Goal: Transaction & Acquisition: Download file/media

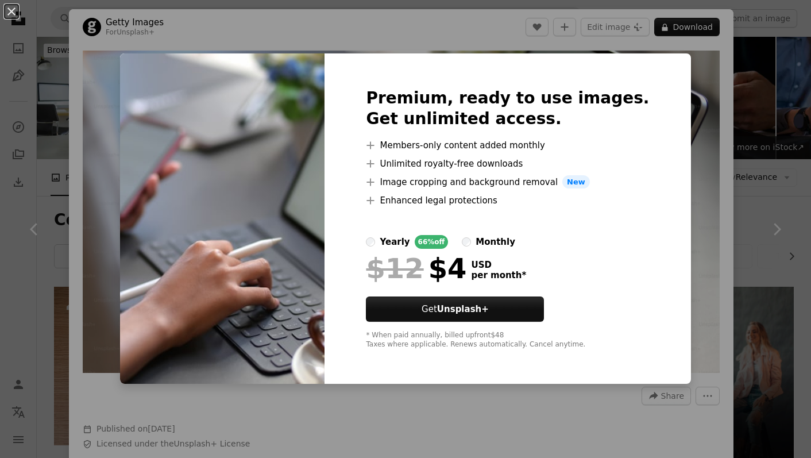
scroll to position [839, 0]
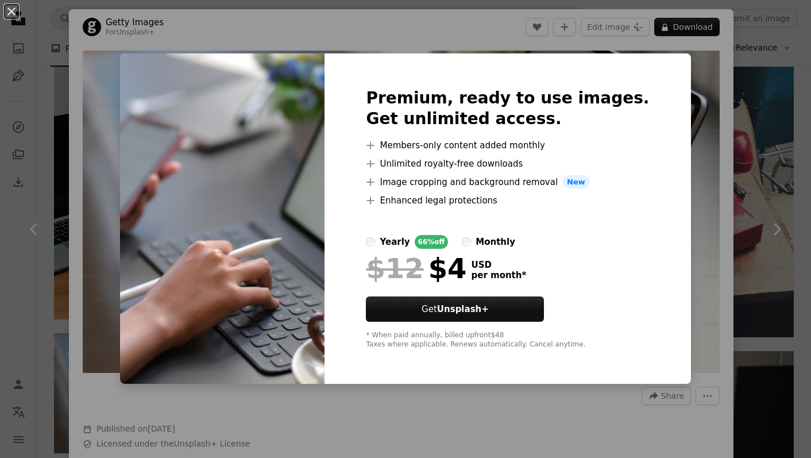
click at [686, 78] on div "An X shape Premium, ready to use images. Get unlimited access. A plus sign Memb…" at bounding box center [405, 229] width 811 height 458
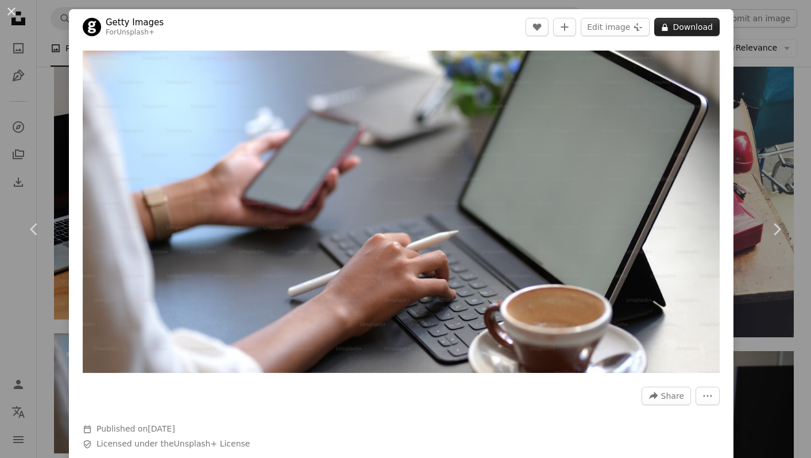
click at [669, 30] on icon "A lock" at bounding box center [664, 27] width 9 height 9
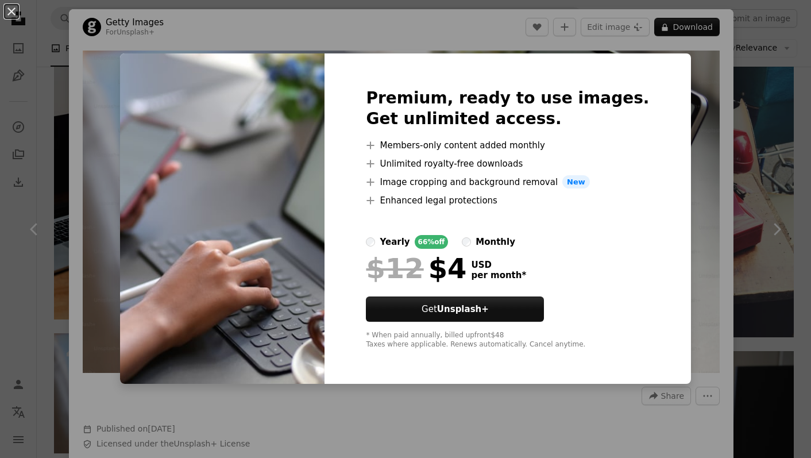
click at [401, 57] on div "Premium, ready to use images. Get unlimited access. A plus sign Members-only co…" at bounding box center [507, 218] width 366 height 331
click at [10, 16] on button "An X shape" at bounding box center [12, 12] width 14 height 14
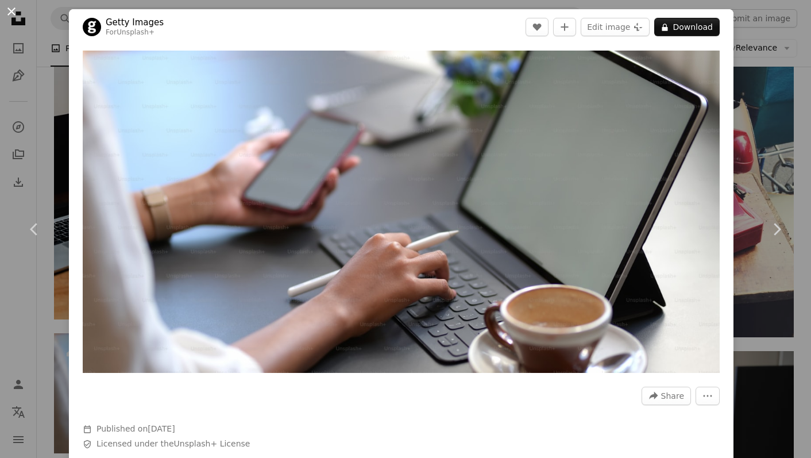
click at [10, 16] on button "An X shape" at bounding box center [12, 12] width 14 height 14
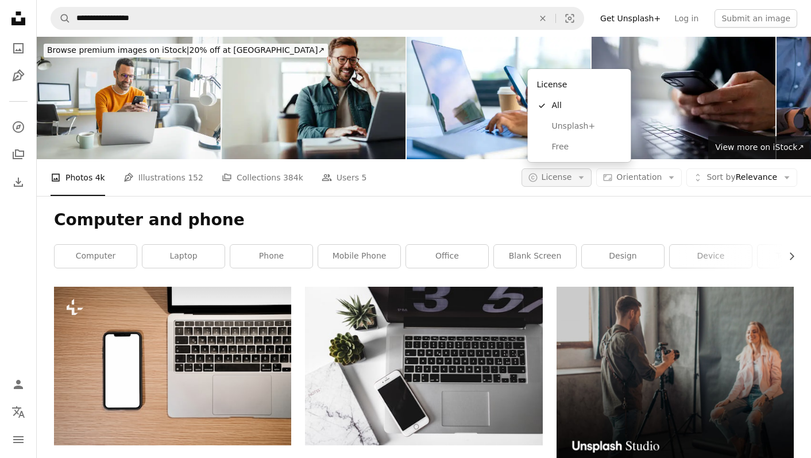
click at [562, 172] on span "License" at bounding box center [556, 176] width 30 height 9
click at [570, 172] on span "License" at bounding box center [556, 176] width 30 height 9
click at [573, 144] on span "Free" at bounding box center [587, 146] width 70 height 11
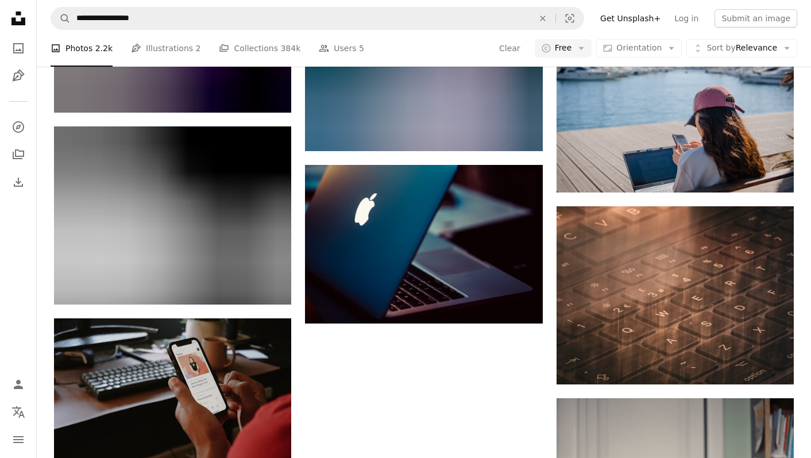
scroll to position [1577, 0]
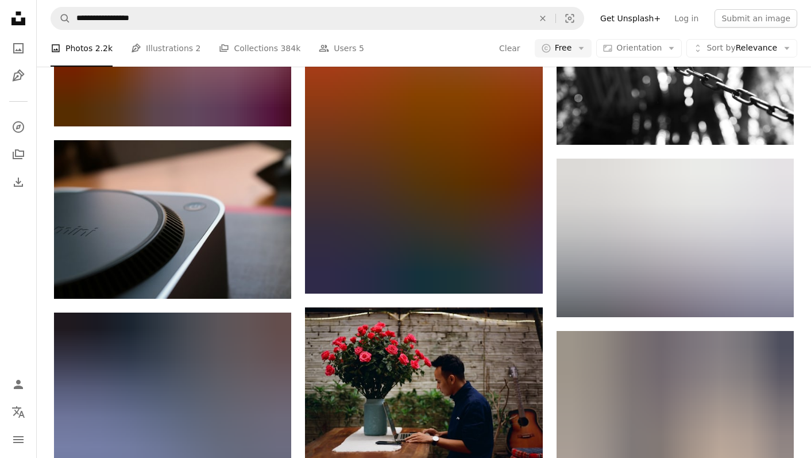
scroll to position [9160, 0]
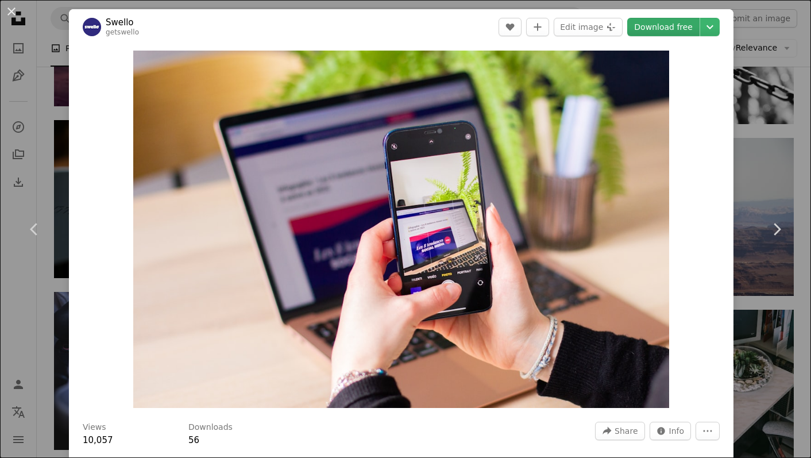
click at [699, 26] on link "Download free" at bounding box center [663, 27] width 72 height 18
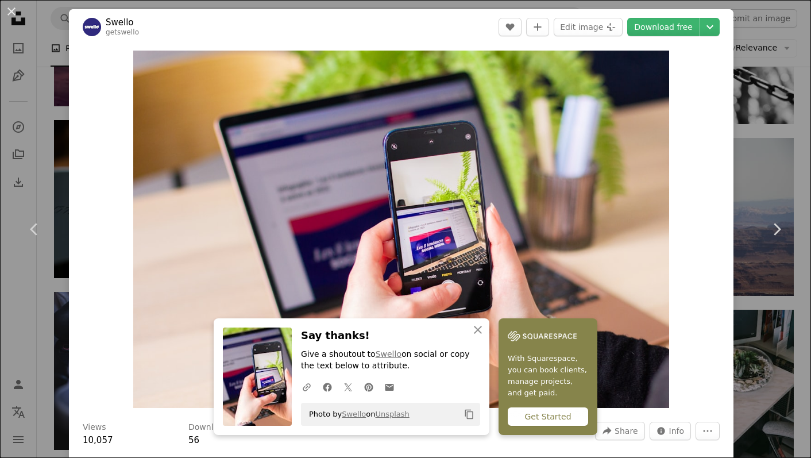
click at [720, 106] on div "Zoom in" at bounding box center [401, 229] width 664 height 369
click at [719, 26] on icon "Chevron down" at bounding box center [710, 27] width 18 height 14
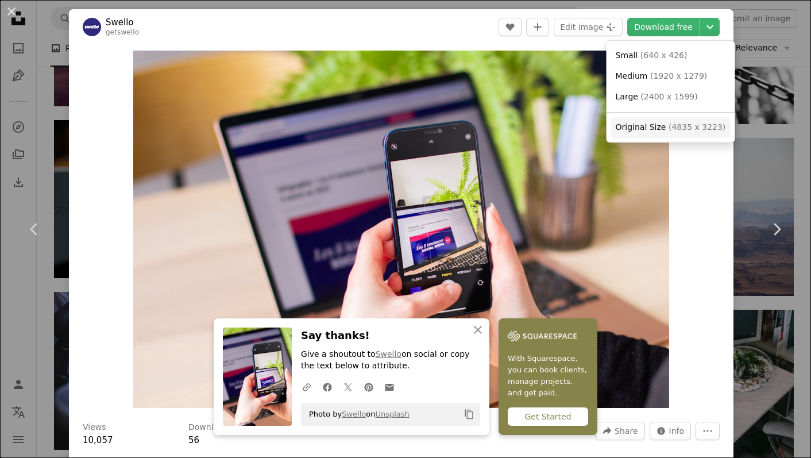
click at [688, 124] on span "( 4835 x 3223 )" at bounding box center [696, 126] width 57 height 9
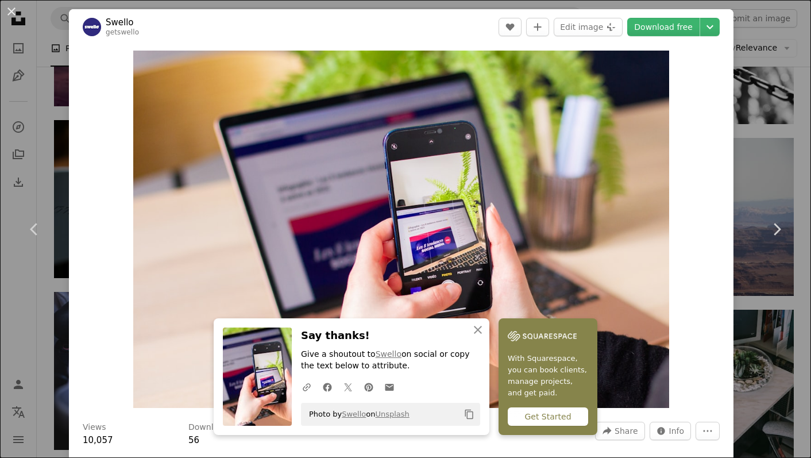
click at [779, 37] on div "An X shape Chevron left Chevron right An X shape Close Say thanks! Give a shout…" at bounding box center [405, 229] width 811 height 458
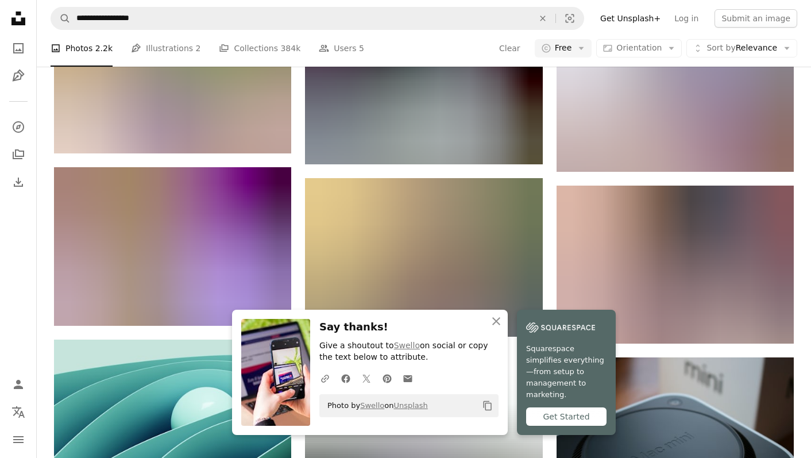
scroll to position [9803, 0]
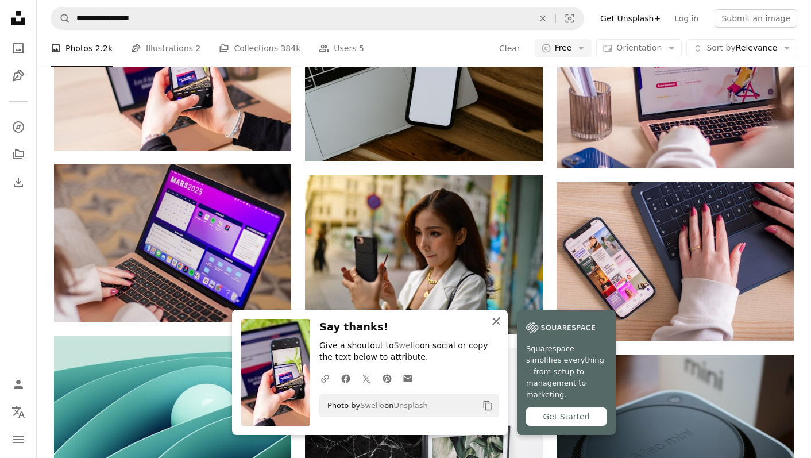
click at [503, 328] on icon "An X shape" at bounding box center [496, 321] width 14 height 14
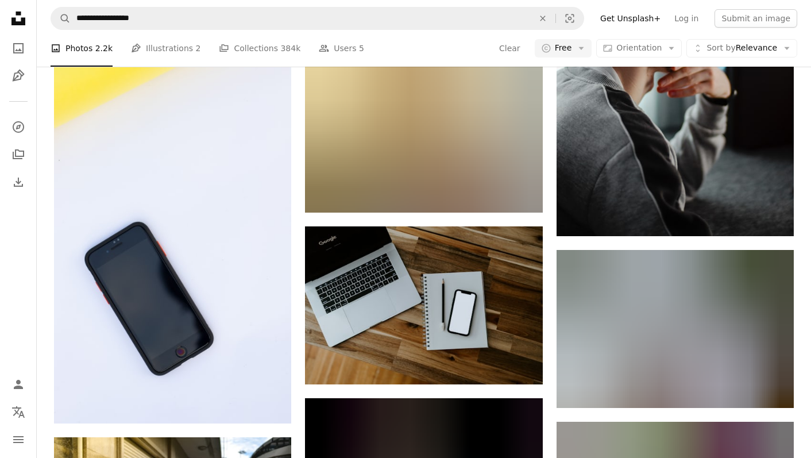
scroll to position [15772, 0]
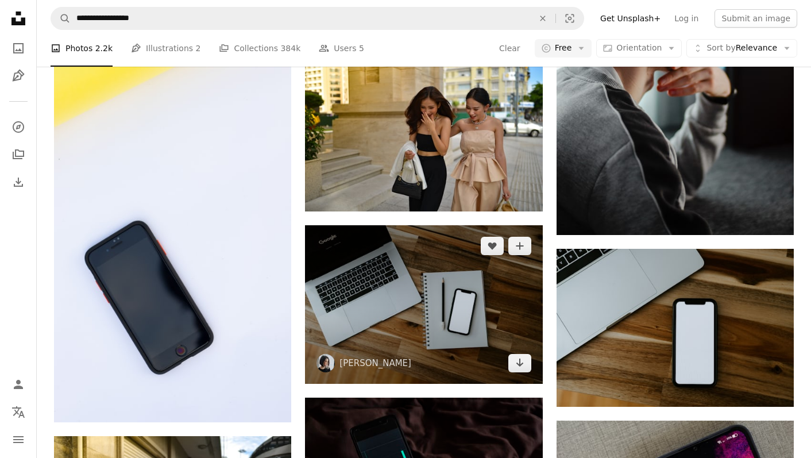
click at [479, 225] on img at bounding box center [423, 304] width 237 height 158
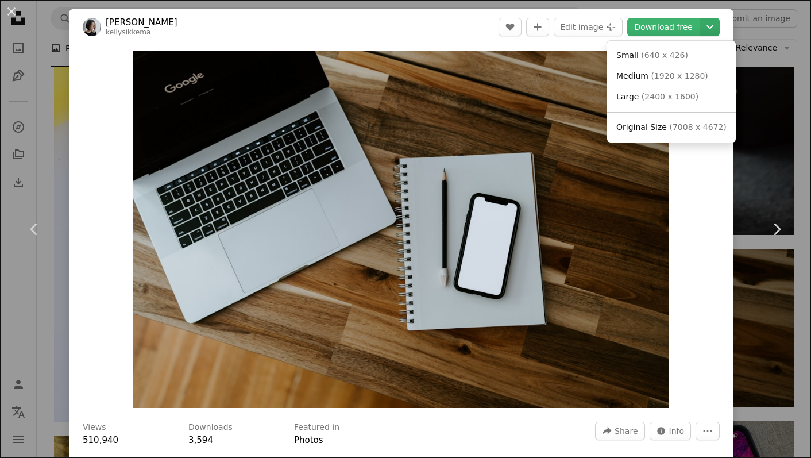
click at [719, 22] on icon "Chevron down" at bounding box center [710, 27] width 18 height 14
click at [680, 129] on span "( 7008 x 4672 )" at bounding box center [697, 126] width 57 height 9
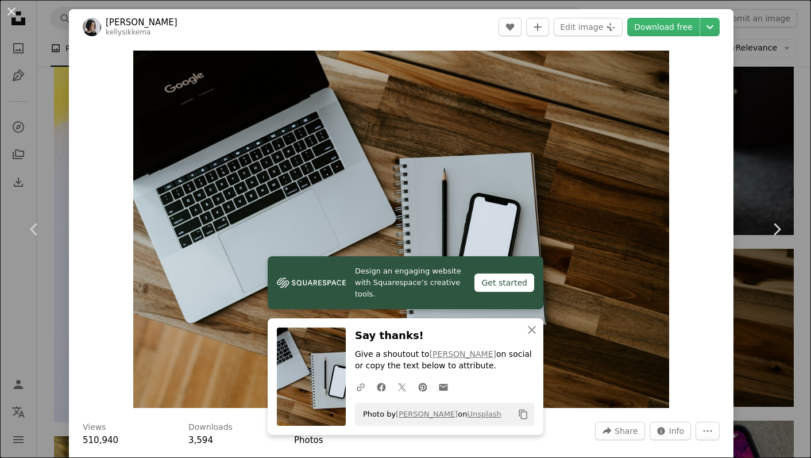
click at [766, 81] on div "An X shape Chevron left Chevron right Design an engaging website with Squarespa…" at bounding box center [405, 229] width 811 height 458
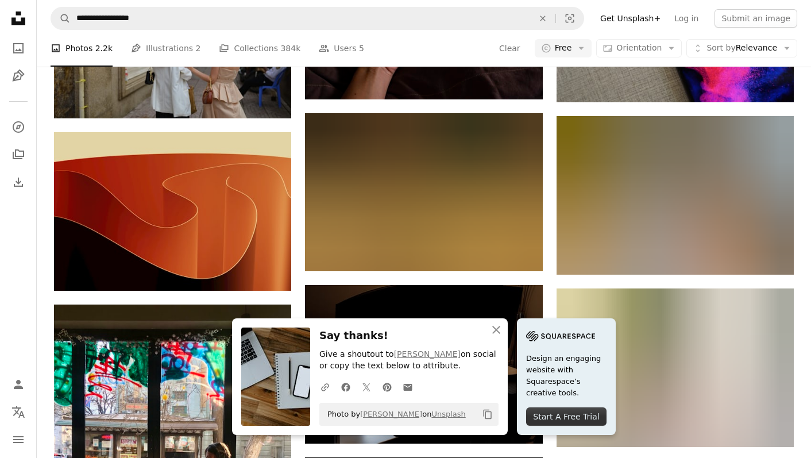
scroll to position [16256, 0]
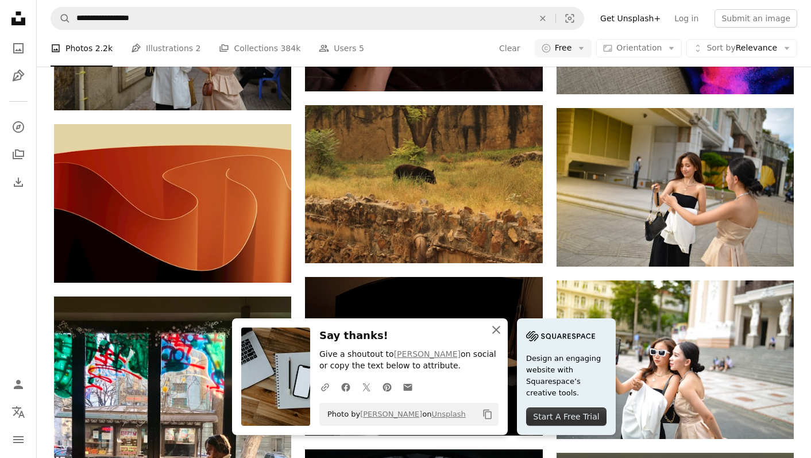
click at [503, 333] on icon "An X shape" at bounding box center [496, 330] width 14 height 14
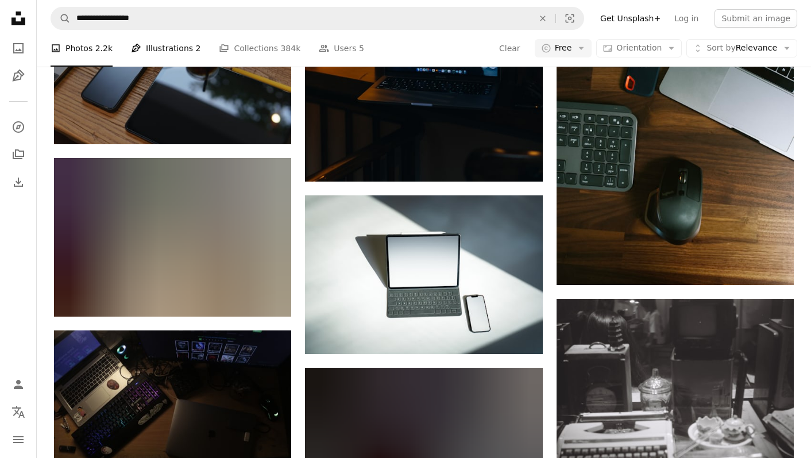
scroll to position [37844, 0]
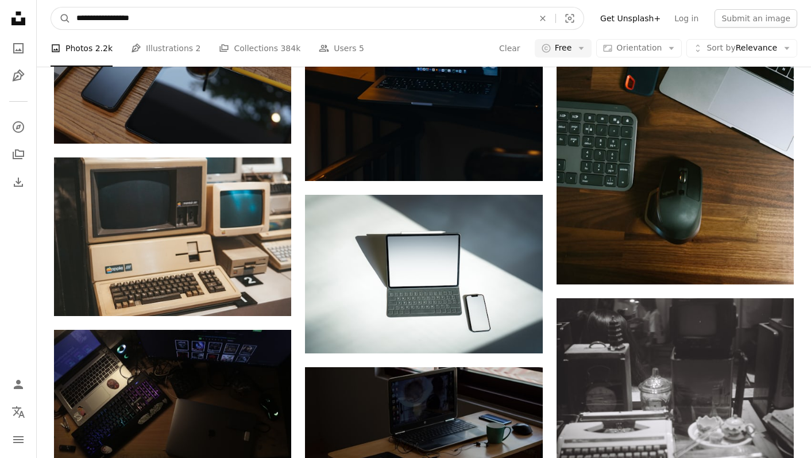
drag, startPoint x: 168, startPoint y: 24, endPoint x: 47, endPoint y: 17, distance: 121.4
click at [48, 17] on nav "**********" at bounding box center [424, 18] width 774 height 37
type input "**********"
click button "A magnifying glass" at bounding box center [61, 18] width 20 height 22
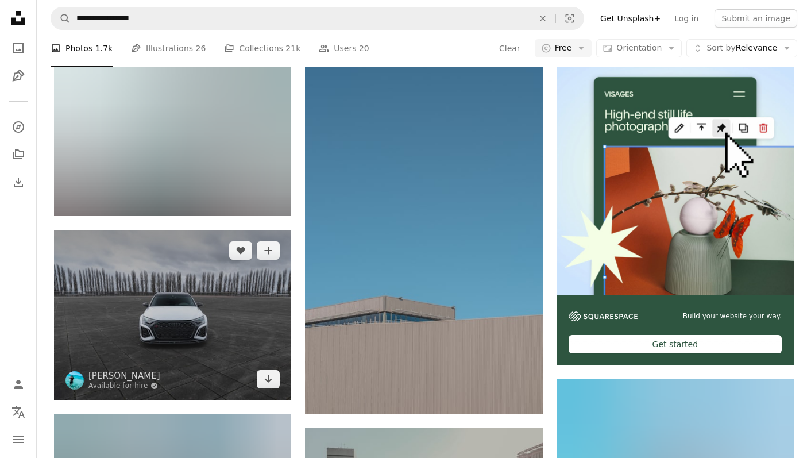
scroll to position [180, 0]
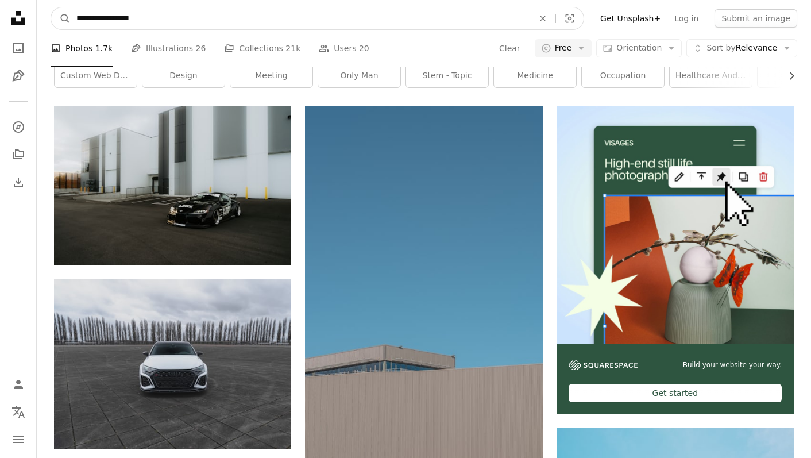
click at [96, 18] on input "**********" at bounding box center [300, 18] width 459 height 22
type input "**********"
click button "A magnifying glass" at bounding box center [61, 18] width 20 height 22
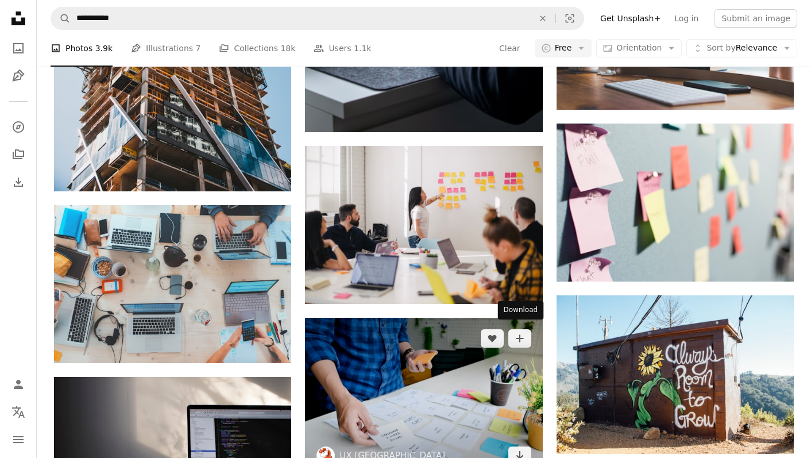
scroll to position [963, 0]
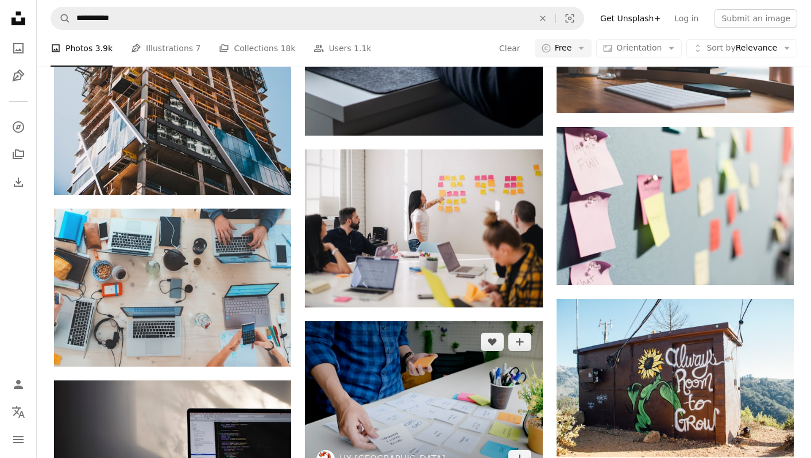
click at [377, 321] on img at bounding box center [423, 400] width 237 height 158
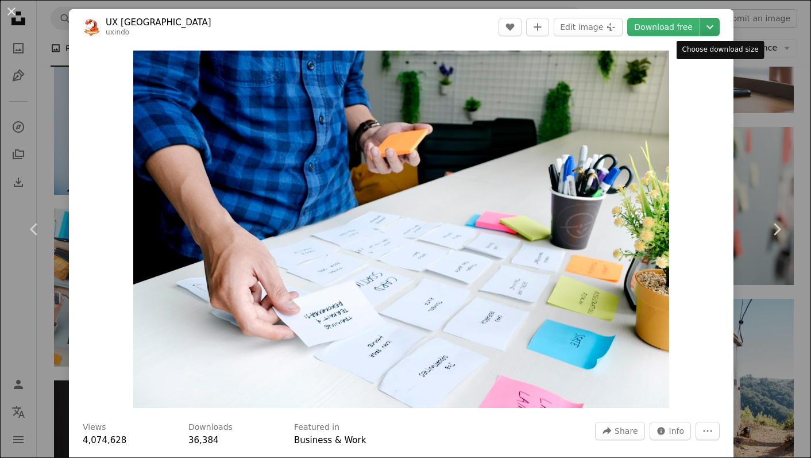
click at [719, 26] on icon "Chevron down" at bounding box center [710, 27] width 18 height 14
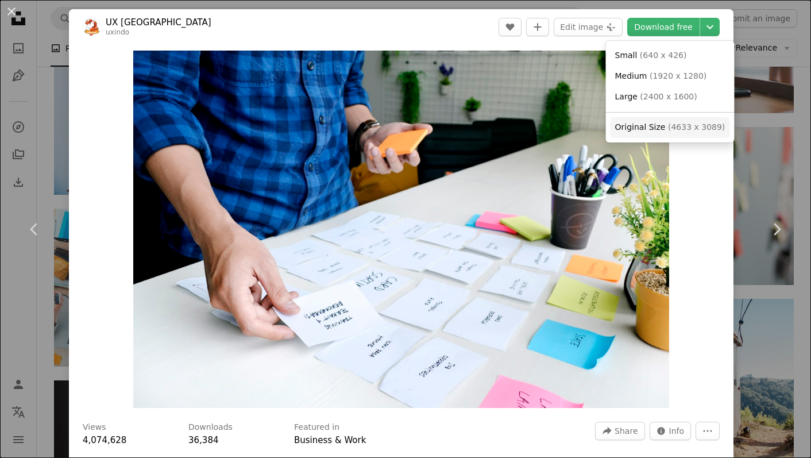
click at [668, 125] on span "( 4633 x 3089 )" at bounding box center [696, 126] width 57 height 9
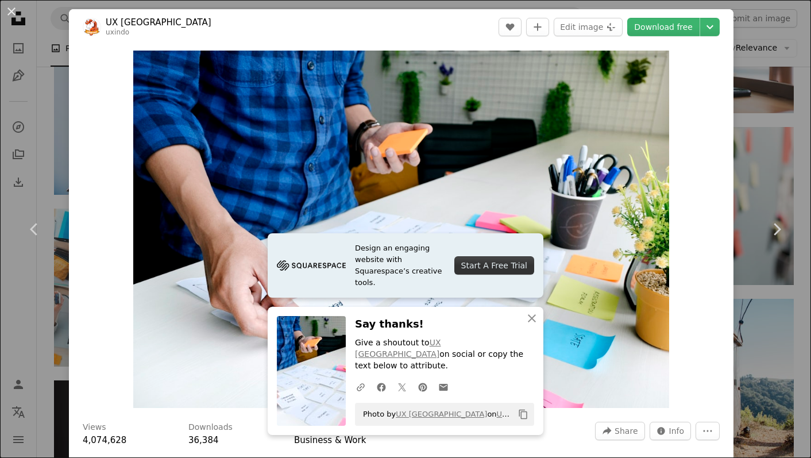
click at [794, 61] on div "An X shape Chevron left Chevron right Design an engaging website with Squarespa…" at bounding box center [405, 229] width 811 height 458
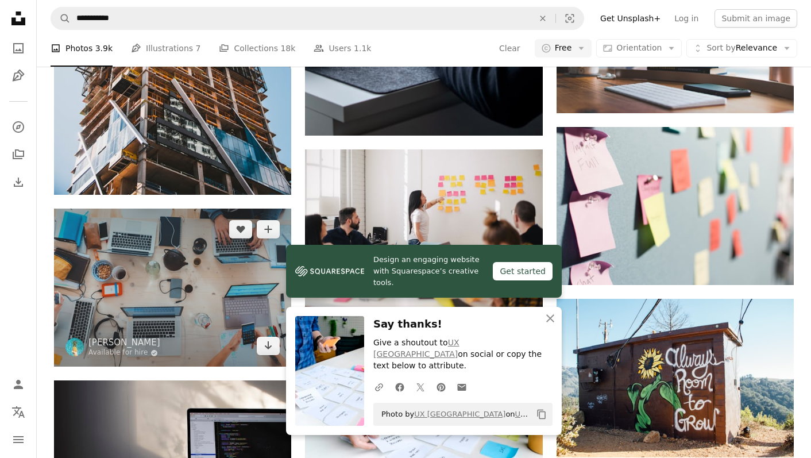
click at [226, 208] on img at bounding box center [172, 287] width 237 height 158
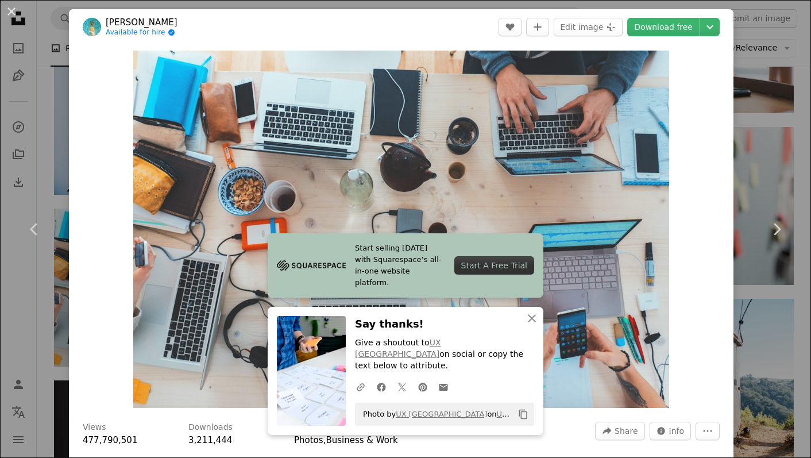
click at [721, 37] on header "[PERSON_NAME] Available for hire A checkmark inside of a circle A heart A plus …" at bounding box center [401, 27] width 664 height 36
click at [719, 36] on button "Chevron down" at bounding box center [710, 27] width 20 height 18
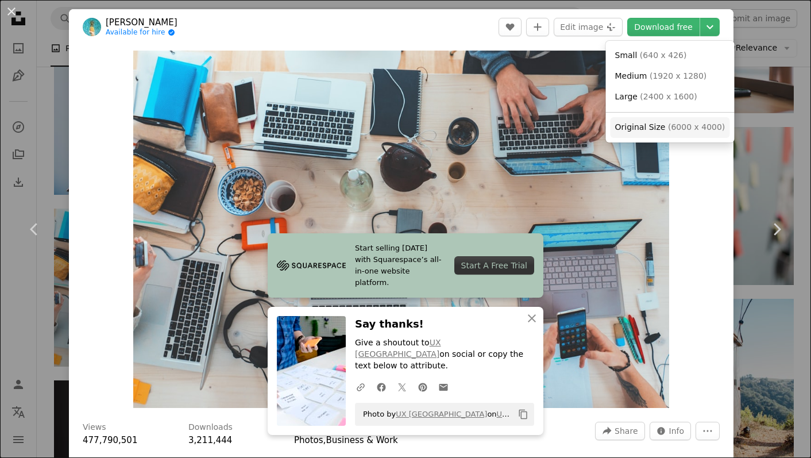
click at [689, 127] on span "( 6000 x 4000 )" at bounding box center [696, 126] width 57 height 9
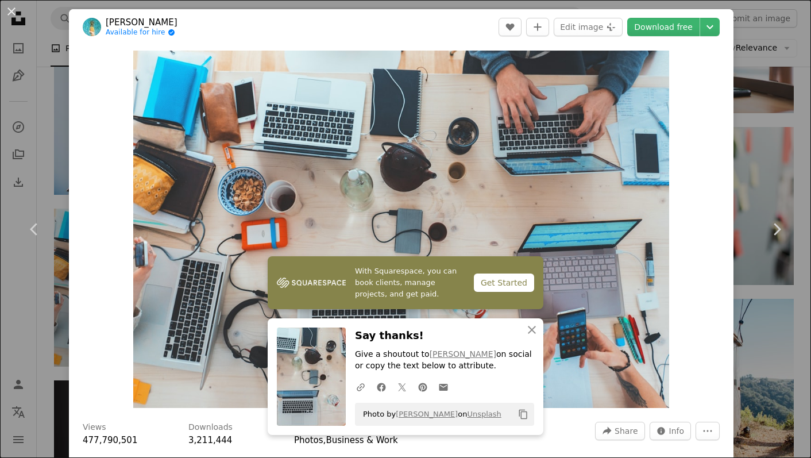
click at [808, 33] on div "An X shape Chevron left Chevron right With Squarespace, you can book clients, m…" at bounding box center [405, 229] width 811 height 458
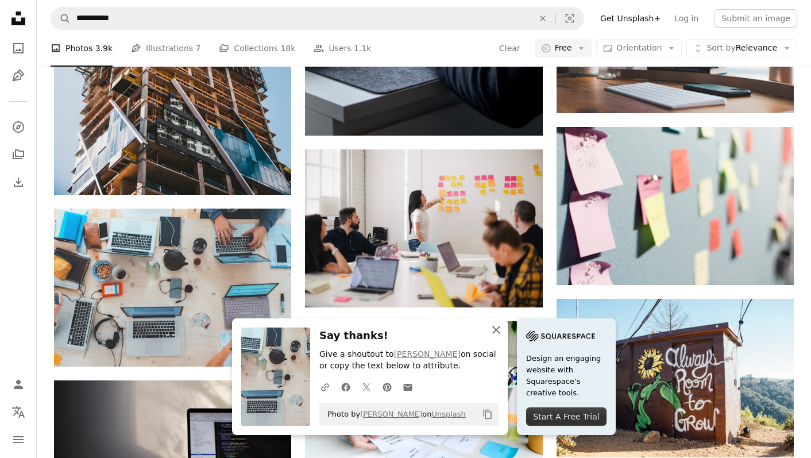
click at [500, 330] on icon "button" at bounding box center [496, 330] width 8 height 8
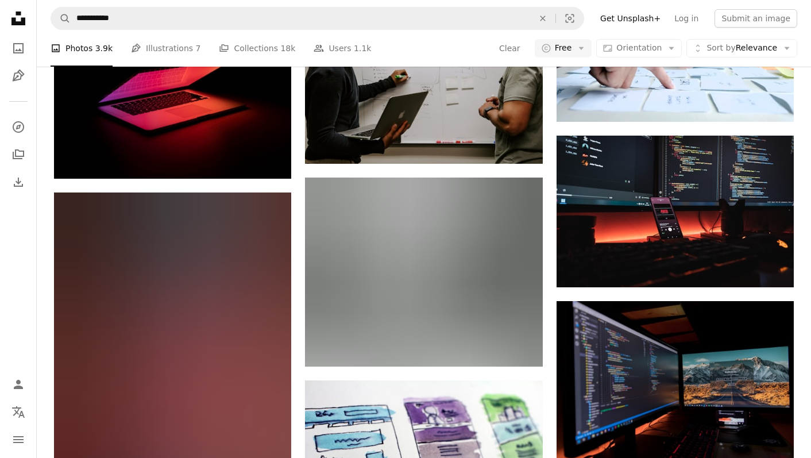
scroll to position [1644, 0]
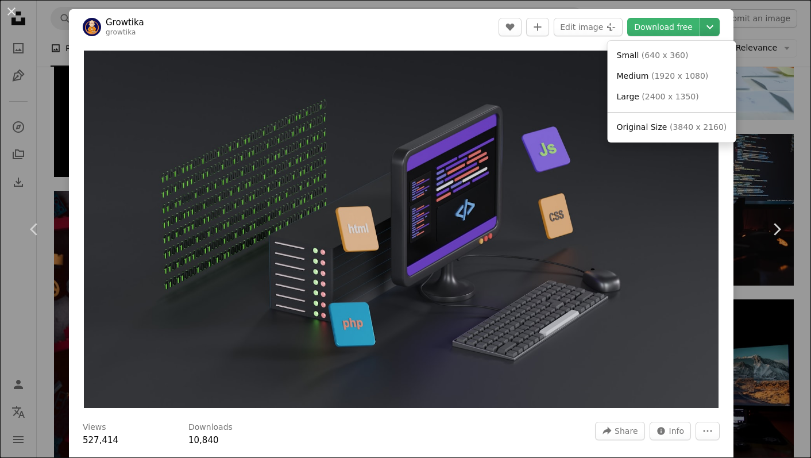
click at [719, 26] on icon "Chevron down" at bounding box center [710, 27] width 18 height 14
click at [697, 121] on link "Original Size ( 3840 x 2160 )" at bounding box center [671, 127] width 119 height 21
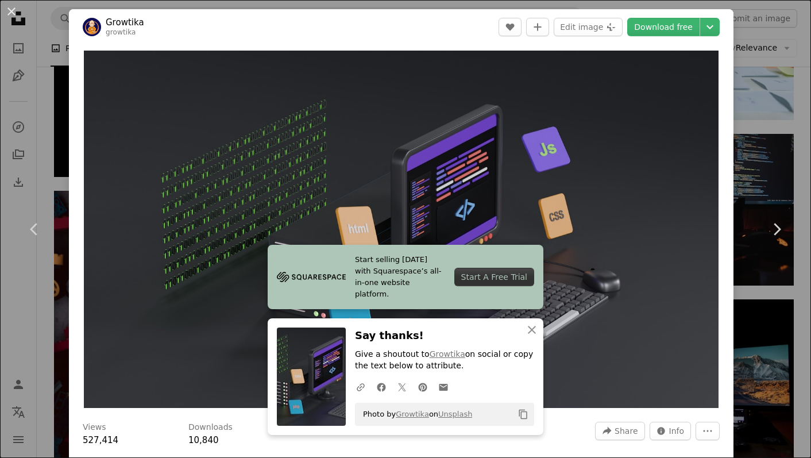
click at [501, 15] on header "Growtika growtika A heart A plus sign Edit image Plus sign for Unsplash+ Downlo…" at bounding box center [401, 27] width 664 height 36
click at [766, 32] on div "An X shape Chevron left Chevron right Start selling [DATE] with Squarespace’s a…" at bounding box center [405, 229] width 811 height 458
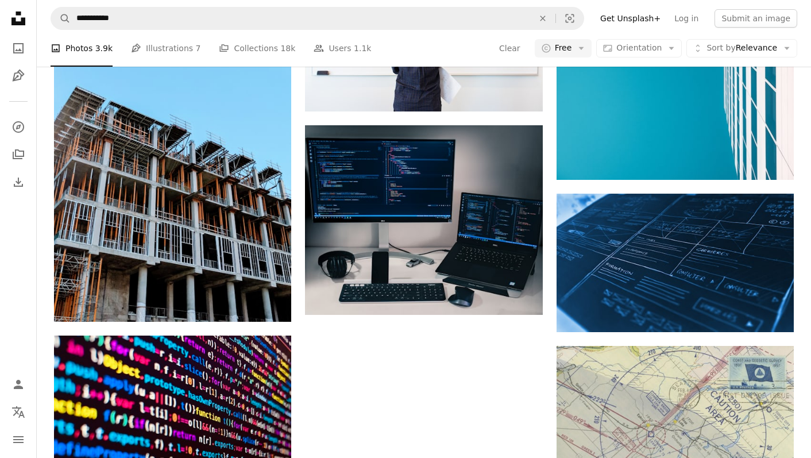
scroll to position [2769, 0]
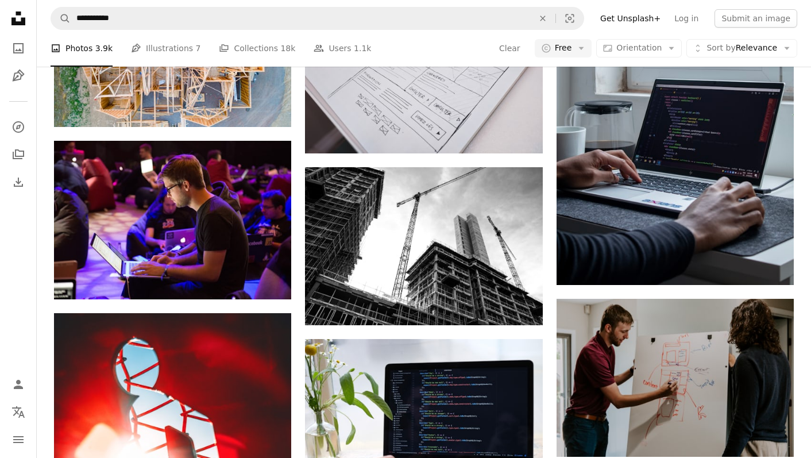
scroll to position [3442, 0]
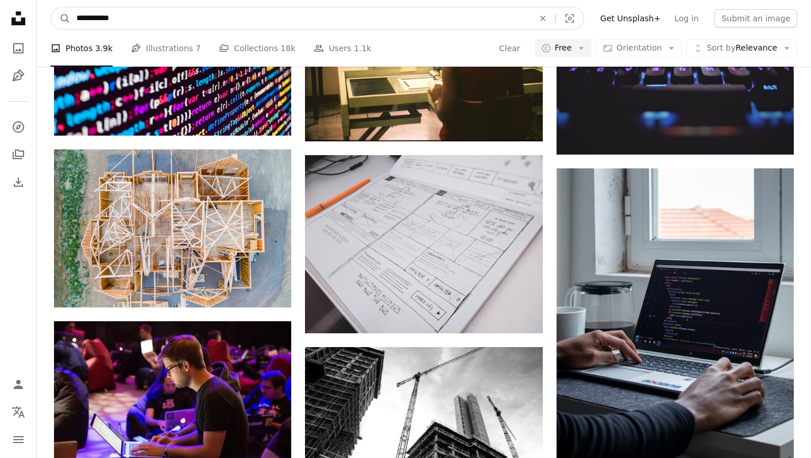
drag, startPoint x: 364, startPoint y: 13, endPoint x: 76, endPoint y: -12, distance: 288.7
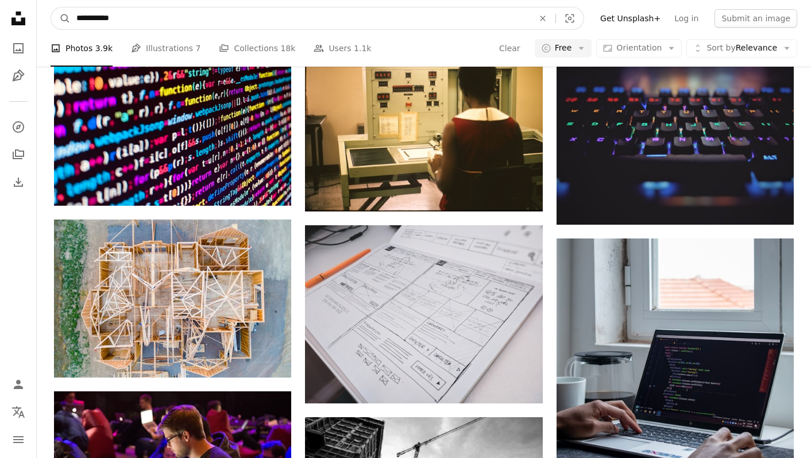
type input "**********"
click button "A magnifying glass" at bounding box center [61, 18] width 20 height 22
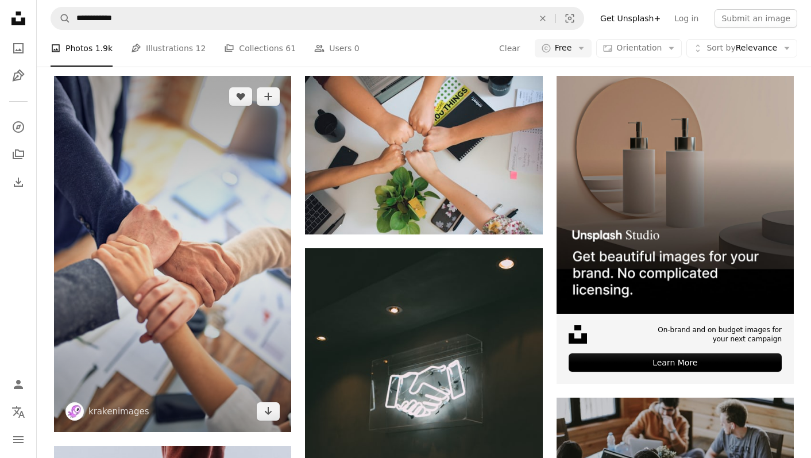
scroll to position [213, 0]
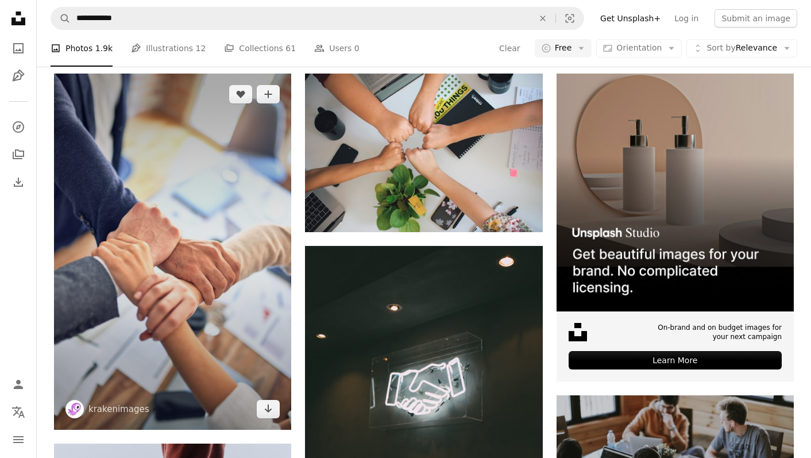
click at [208, 234] on img at bounding box center [172, 251] width 237 height 356
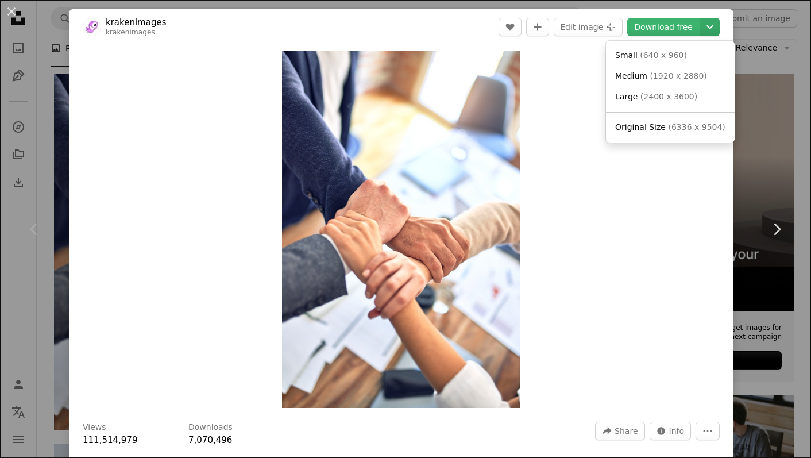
click at [719, 25] on icon "Chevron down" at bounding box center [710, 27] width 18 height 14
click at [678, 122] on span "( 6336 x 9504 )" at bounding box center [696, 126] width 57 height 9
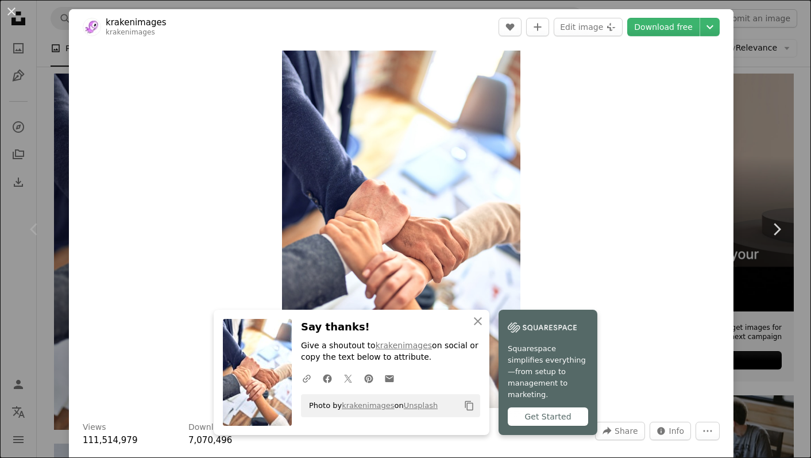
click at [768, 97] on div "An X shape Chevron left Chevron right An X shape Close Say thanks! Give a shout…" at bounding box center [405, 229] width 811 height 458
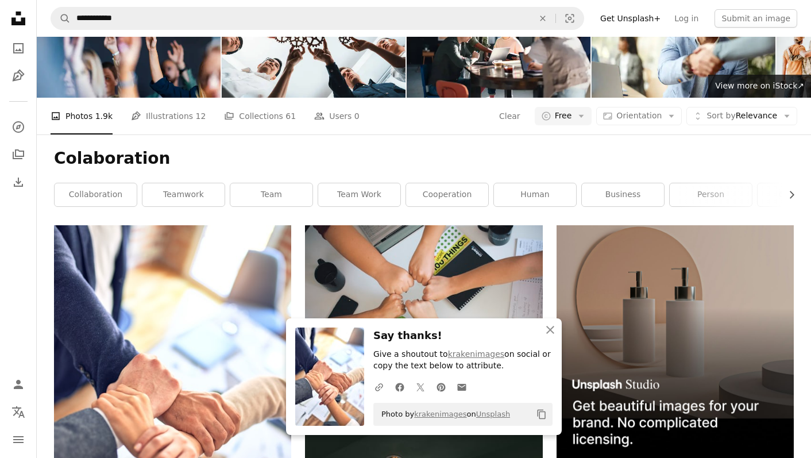
scroll to position [52, 0]
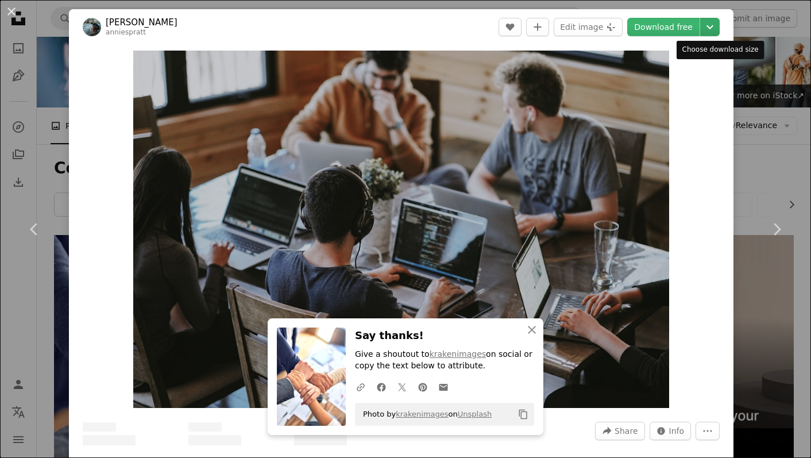
click at [719, 24] on icon "Chevron down" at bounding box center [710, 27] width 18 height 14
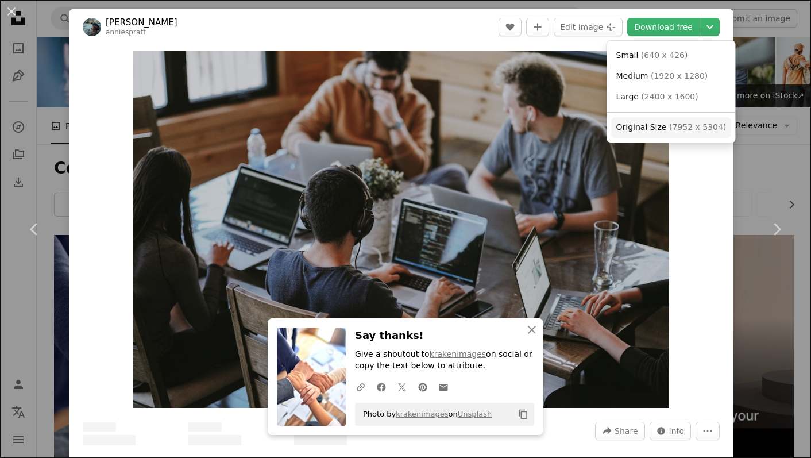
click at [673, 136] on link "Original Size ( 7952 x 5304 )" at bounding box center [671, 127] width 119 height 21
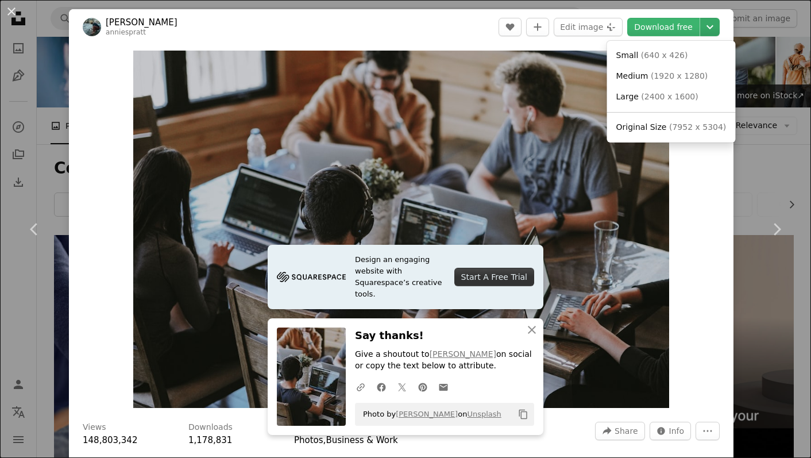
click at [719, 29] on icon "Chevron down" at bounding box center [710, 27] width 18 height 14
click at [672, 126] on span "( 7952 x 5304 )" at bounding box center [697, 126] width 57 height 9
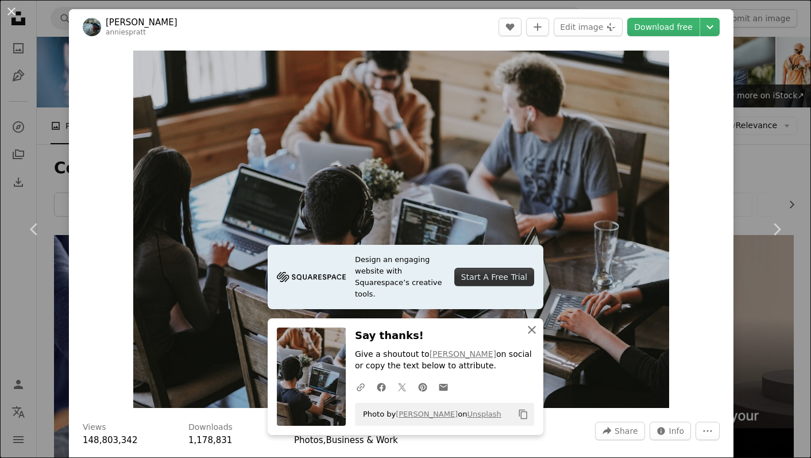
click at [529, 330] on icon "An X shape" at bounding box center [532, 330] width 14 height 14
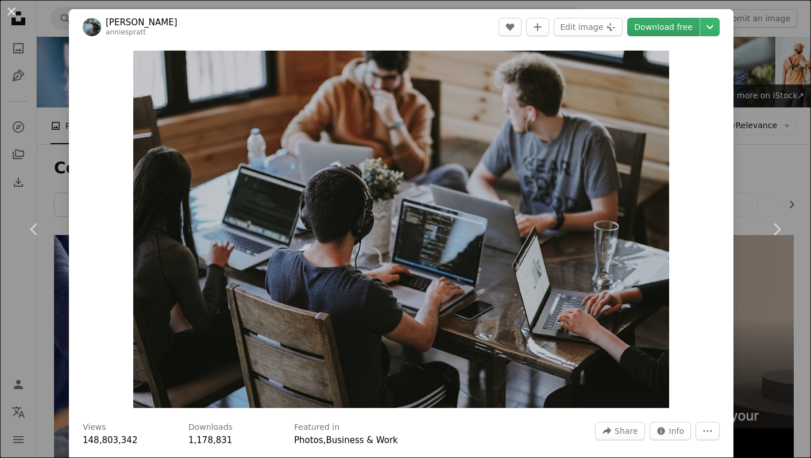
click at [666, 24] on link "Download free" at bounding box center [663, 27] width 72 height 18
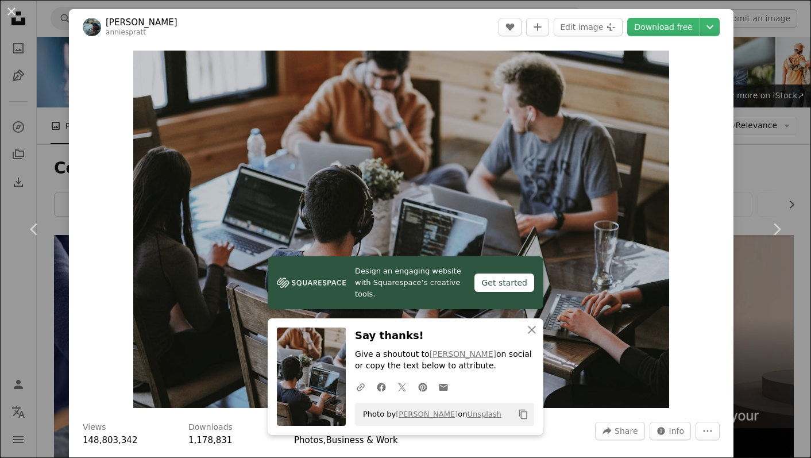
click at [775, 55] on div "An X shape Chevron left Chevron right Design an engaging website with Squarespa…" at bounding box center [405, 229] width 811 height 458
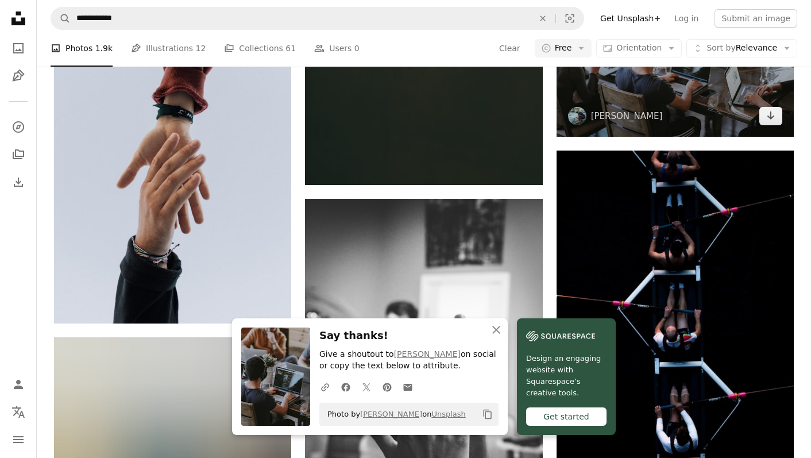
scroll to position [631, 0]
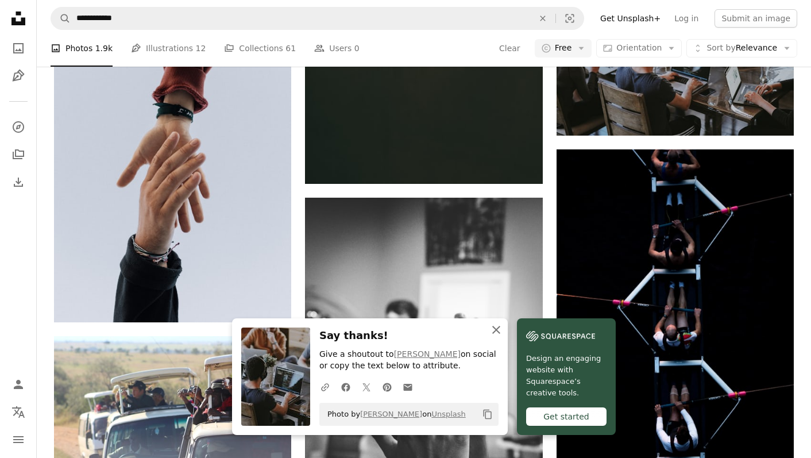
click at [503, 333] on icon "An X shape" at bounding box center [496, 330] width 14 height 14
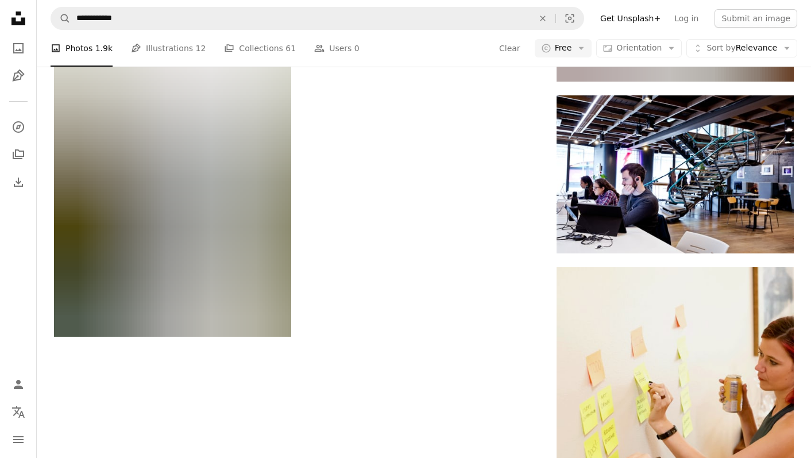
scroll to position [1855, 0]
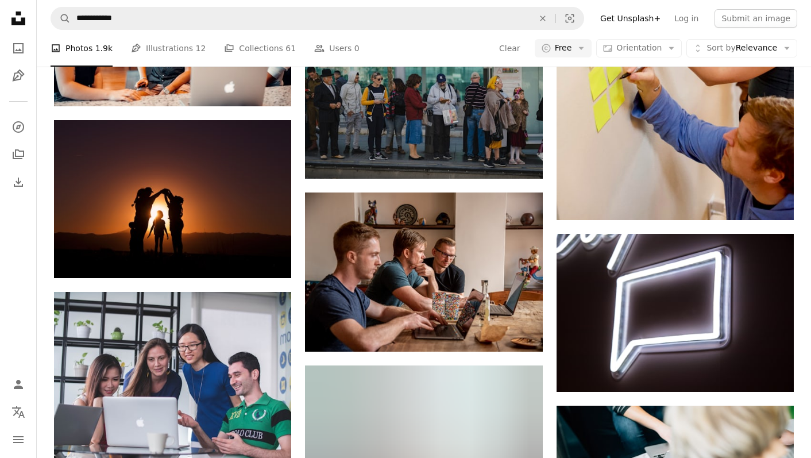
scroll to position [2238, 0]
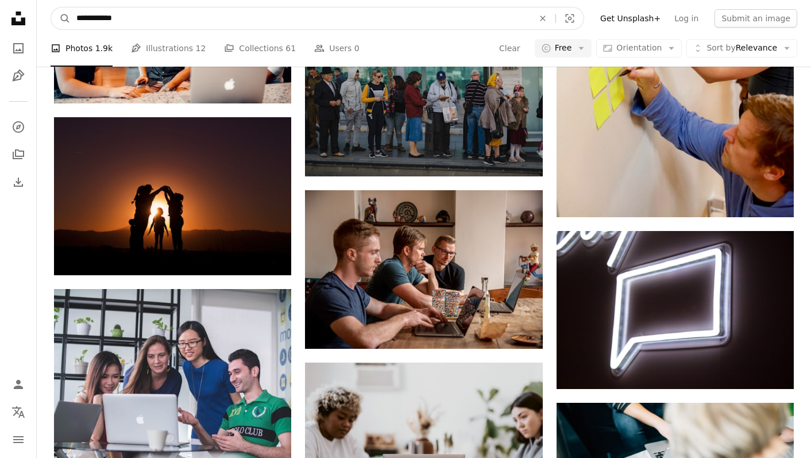
click at [392, 20] on input "**********" at bounding box center [300, 18] width 459 height 22
type input "**********"
click button "A magnifying glass" at bounding box center [61, 18] width 20 height 22
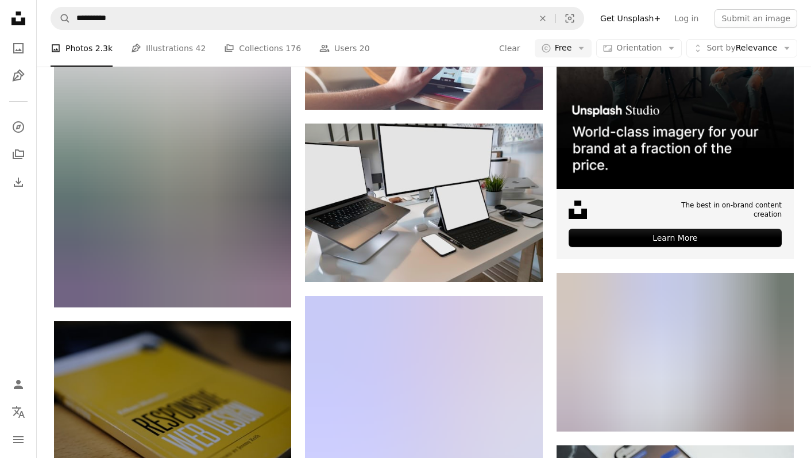
scroll to position [136, 0]
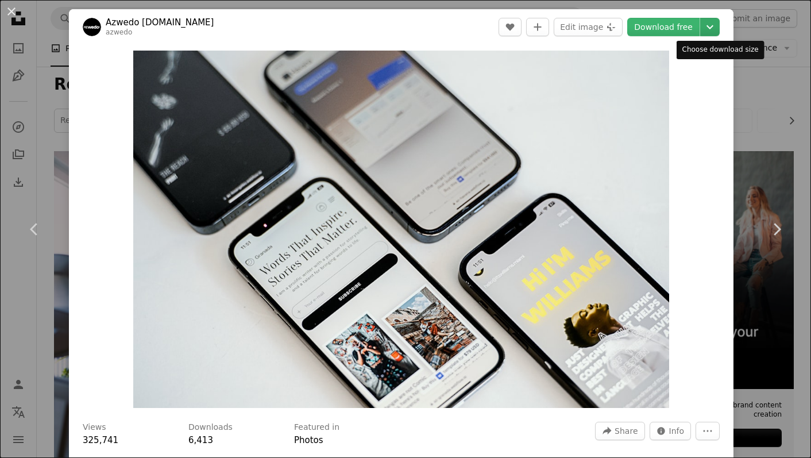
click at [719, 27] on icon "Chevron down" at bounding box center [710, 27] width 18 height 14
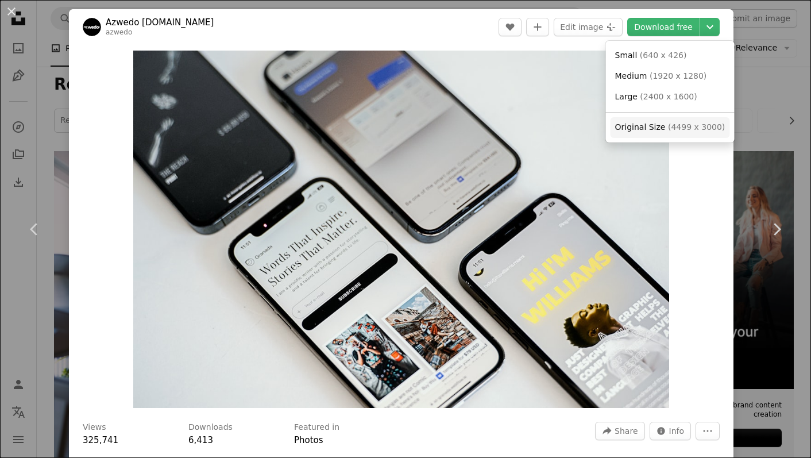
click at [654, 131] on span "Original Size" at bounding box center [640, 126] width 51 height 9
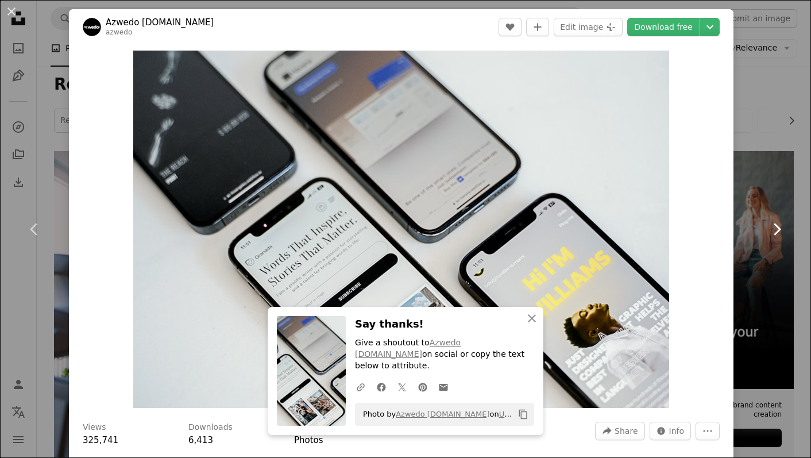
click at [785, 266] on link "Chevron right" at bounding box center [776, 229] width 69 height 110
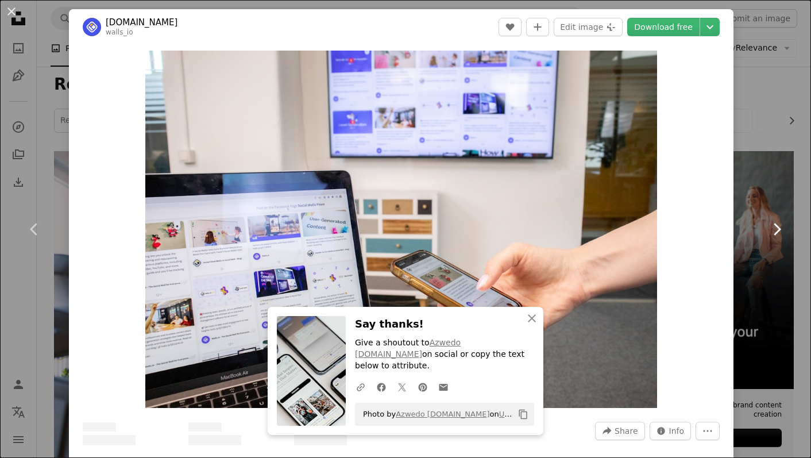
click at [785, 266] on link "Chevron right" at bounding box center [776, 229] width 69 height 110
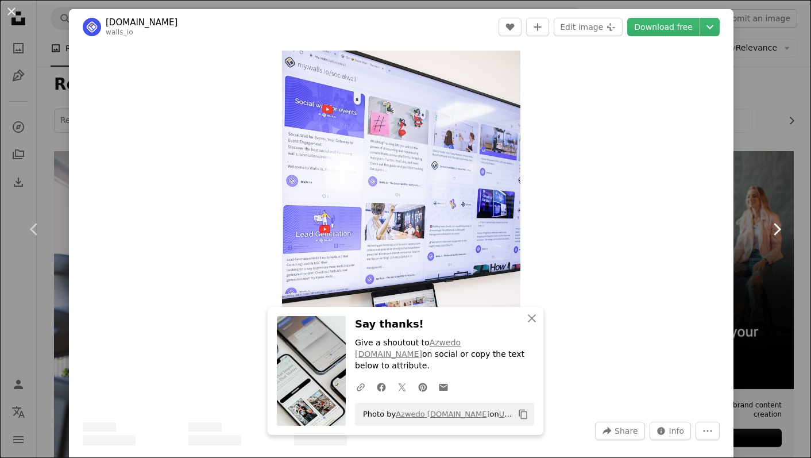
click at [785, 266] on link "Chevron right" at bounding box center [776, 229] width 69 height 110
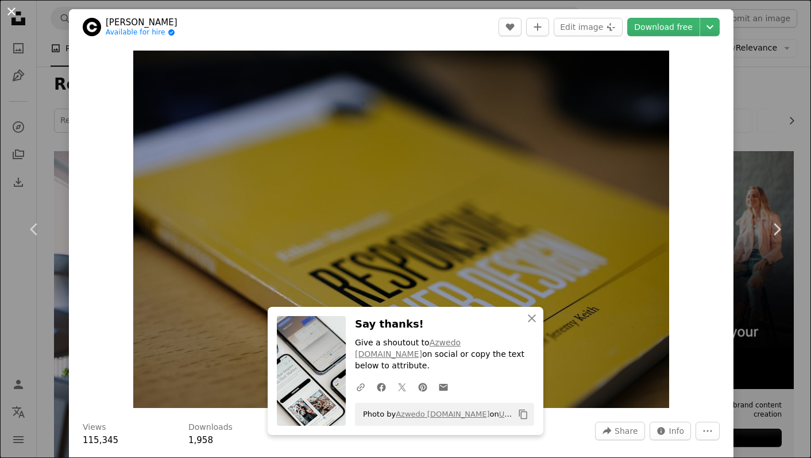
click at [17, 13] on button "An X shape" at bounding box center [12, 12] width 14 height 14
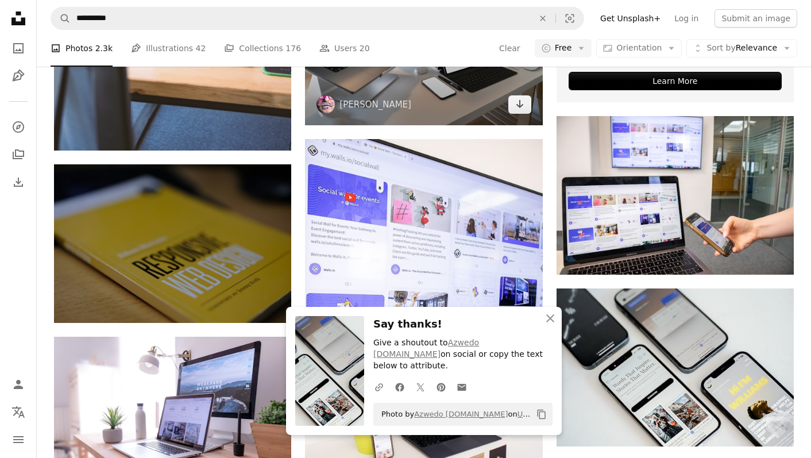
scroll to position [500, 0]
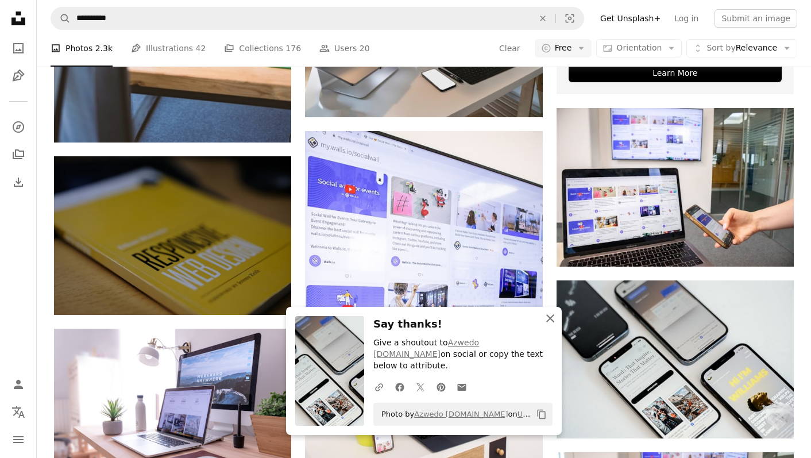
click at [551, 322] on icon "button" at bounding box center [550, 318] width 8 height 8
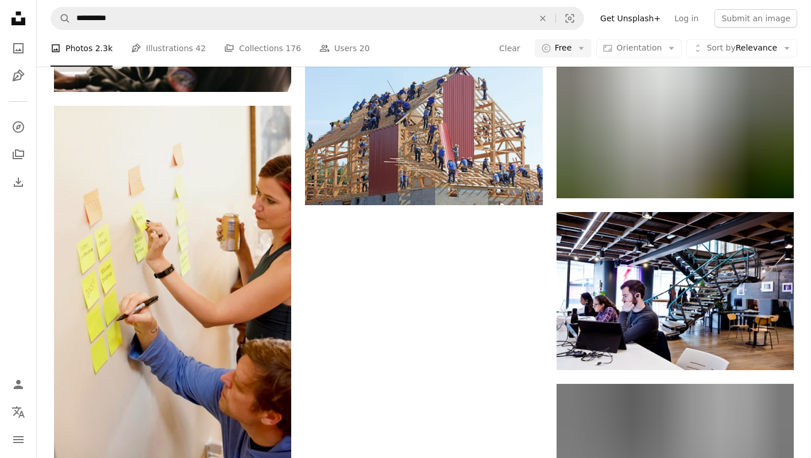
scroll to position [1593, 0]
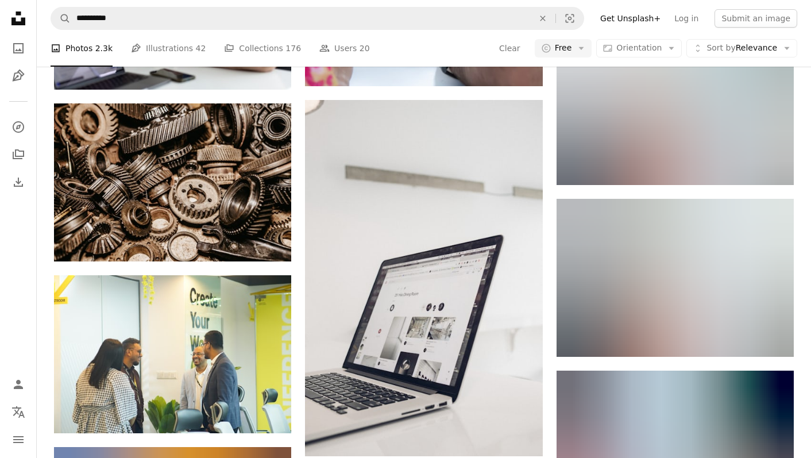
scroll to position [5492, 0]
